Goal: Navigation & Orientation: Find specific page/section

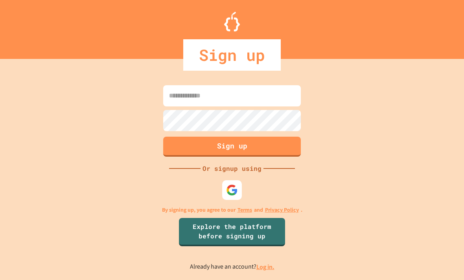
click at [227, 196] on img at bounding box center [232, 190] width 12 height 12
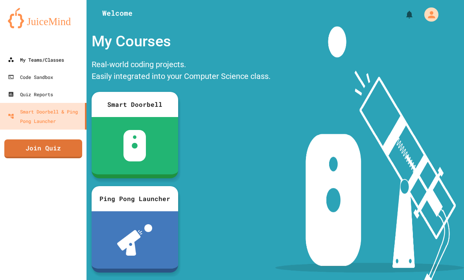
click at [43, 68] on link "My Teams/Classes" at bounding box center [43, 59] width 86 height 17
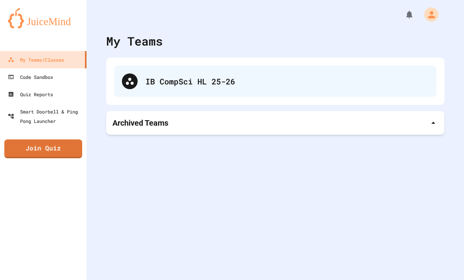
click at [323, 87] on div "IB CompSci HL 25-26" at bounding box center [286, 81] width 283 height 12
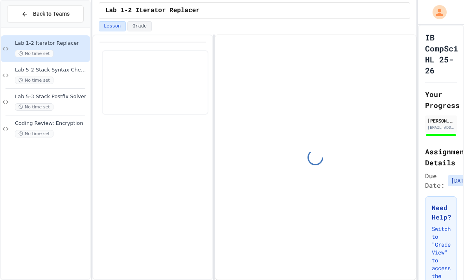
scroll to position [50, 0]
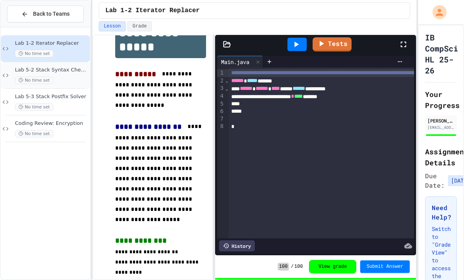
click at [67, 77] on div "No time set" at bounding box center [51, 80] width 73 height 7
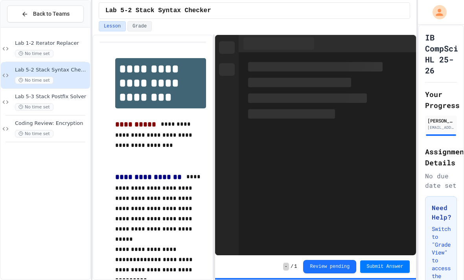
scroll to position [50, 0]
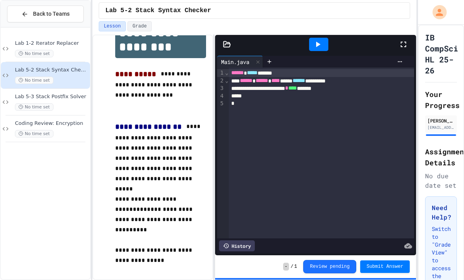
click at [222, 40] on div at bounding box center [227, 44] width 24 height 8
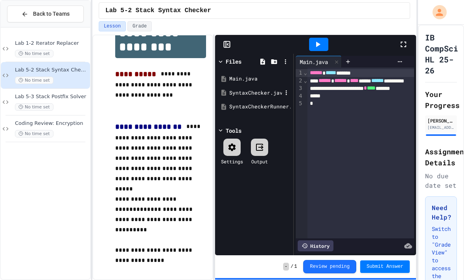
click at [257, 89] on div "SyntaxChecker.java" at bounding box center [255, 93] width 53 height 8
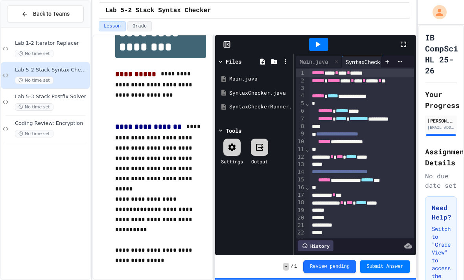
click at [227, 42] on rect at bounding box center [227, 45] width 6 height 6
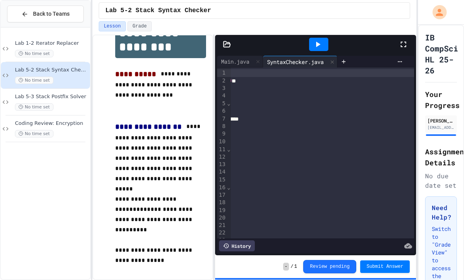
scroll to position [0, 72]
